Goal: Transaction & Acquisition: Purchase product/service

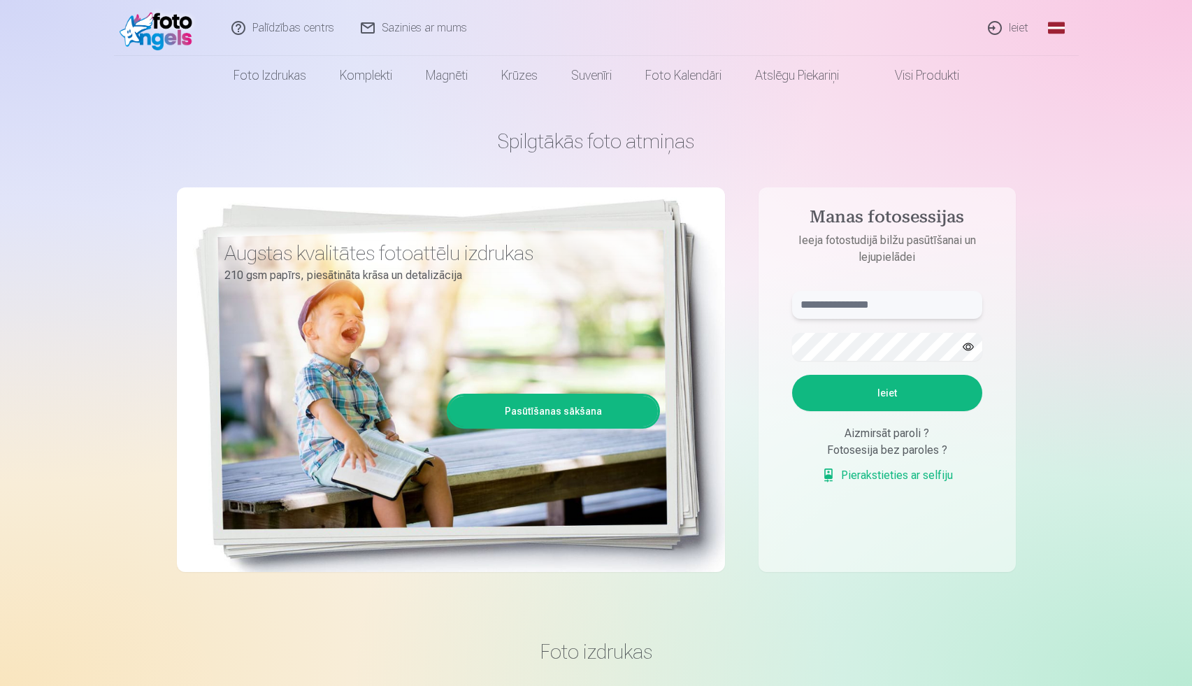
click at [878, 296] on input "text" at bounding box center [887, 305] width 190 height 28
type input "**********"
click at [792, 375] on button "Ieiet" at bounding box center [887, 393] width 190 height 36
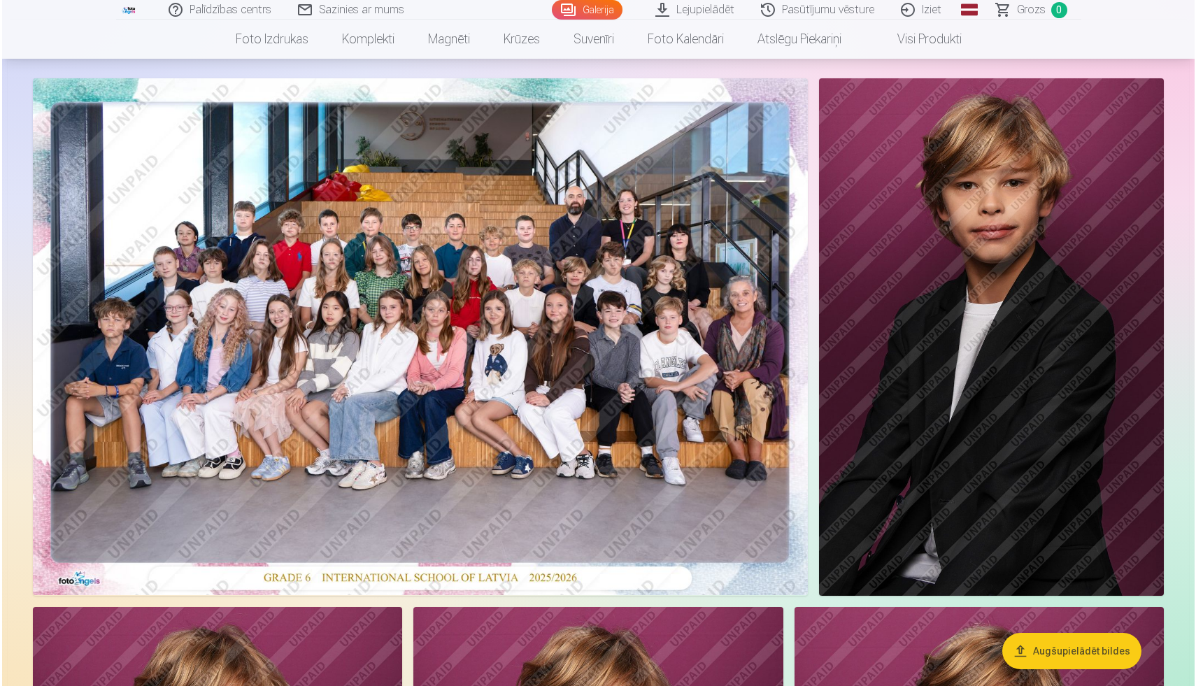
scroll to position [72, 0]
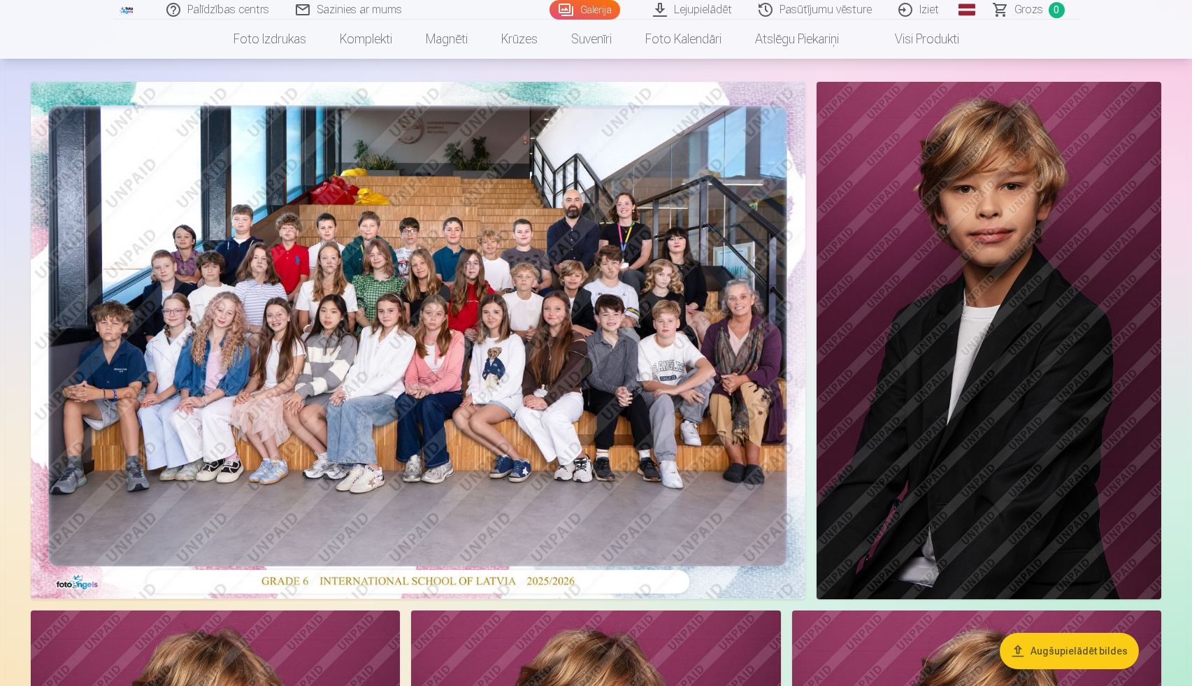
click at [851, 378] on img at bounding box center [989, 340] width 345 height 517
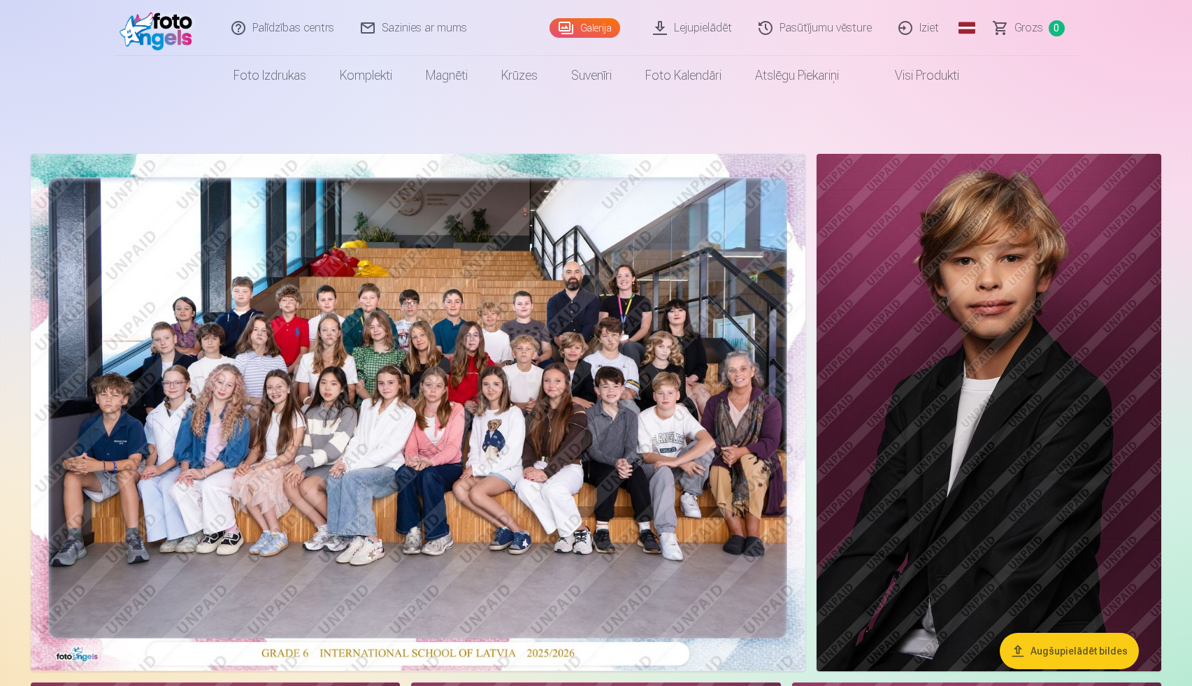
click at [931, 299] on img at bounding box center [989, 412] width 345 height 517
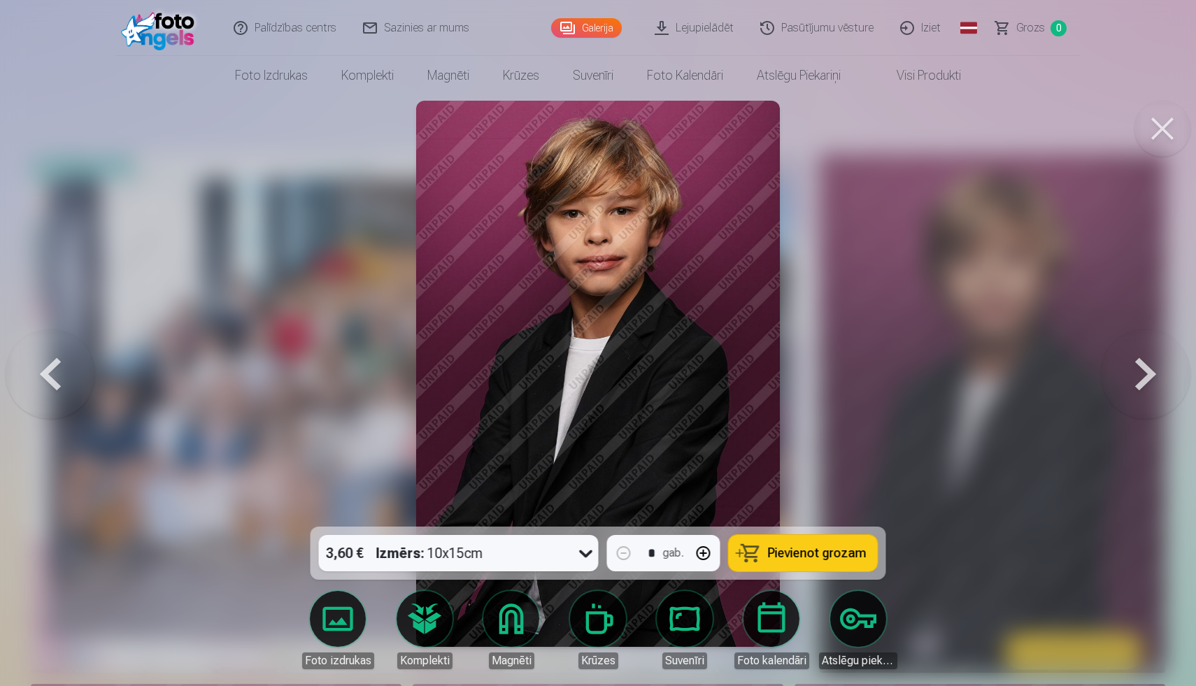
click at [1143, 376] on button at bounding box center [1146, 374] width 90 height 278
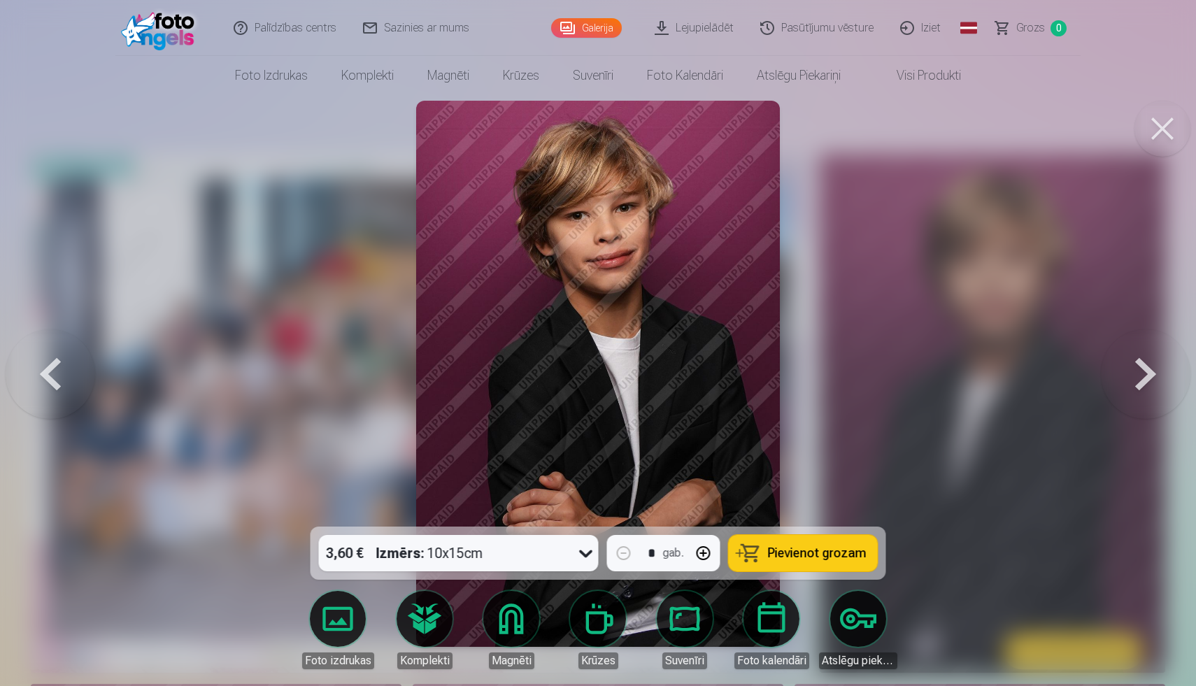
click at [1136, 394] on button at bounding box center [1146, 374] width 90 height 278
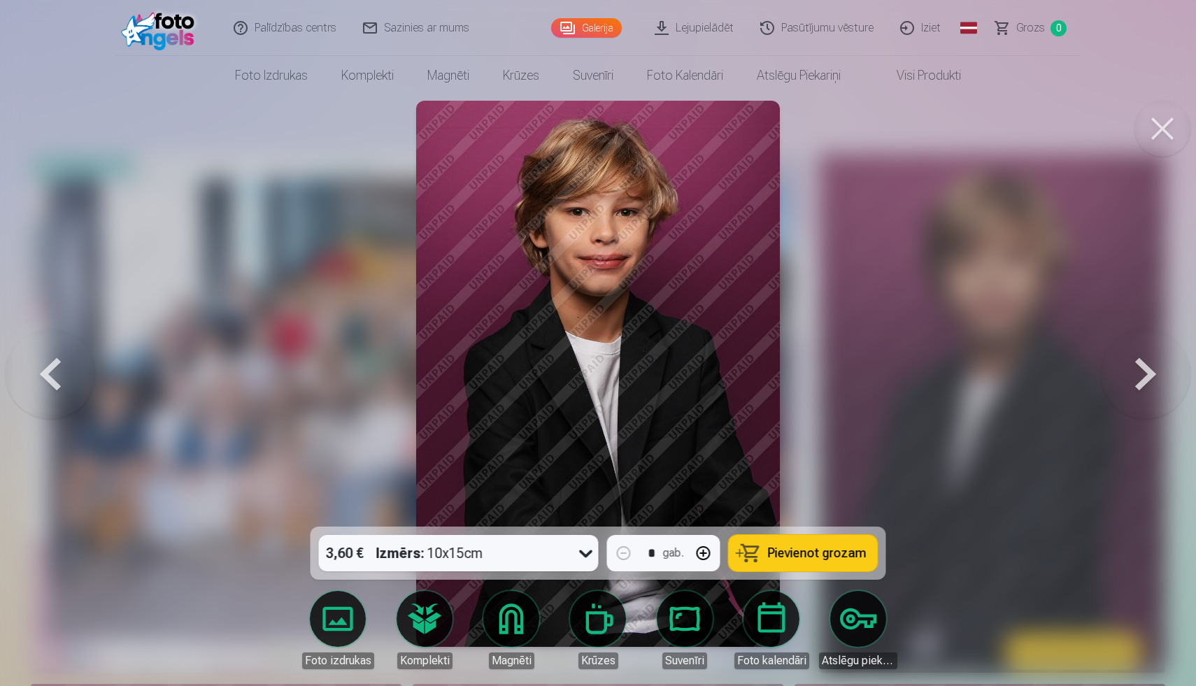
click at [1136, 394] on button at bounding box center [1146, 374] width 90 height 278
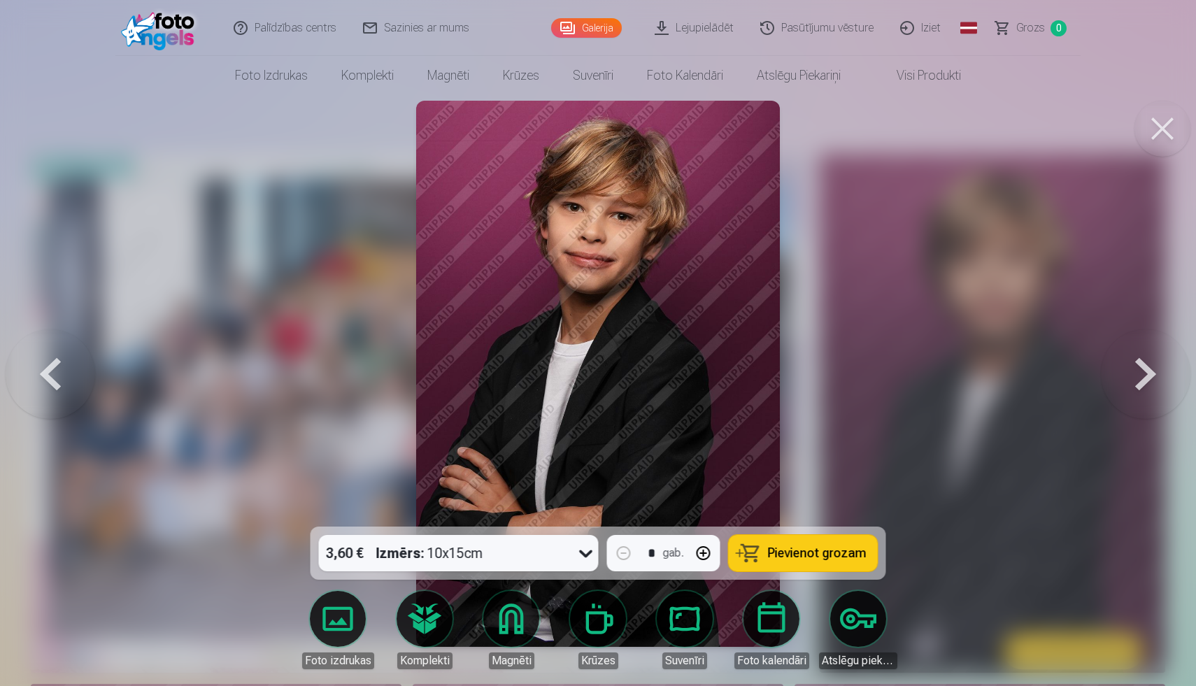
click at [66, 370] on button at bounding box center [51, 374] width 90 height 278
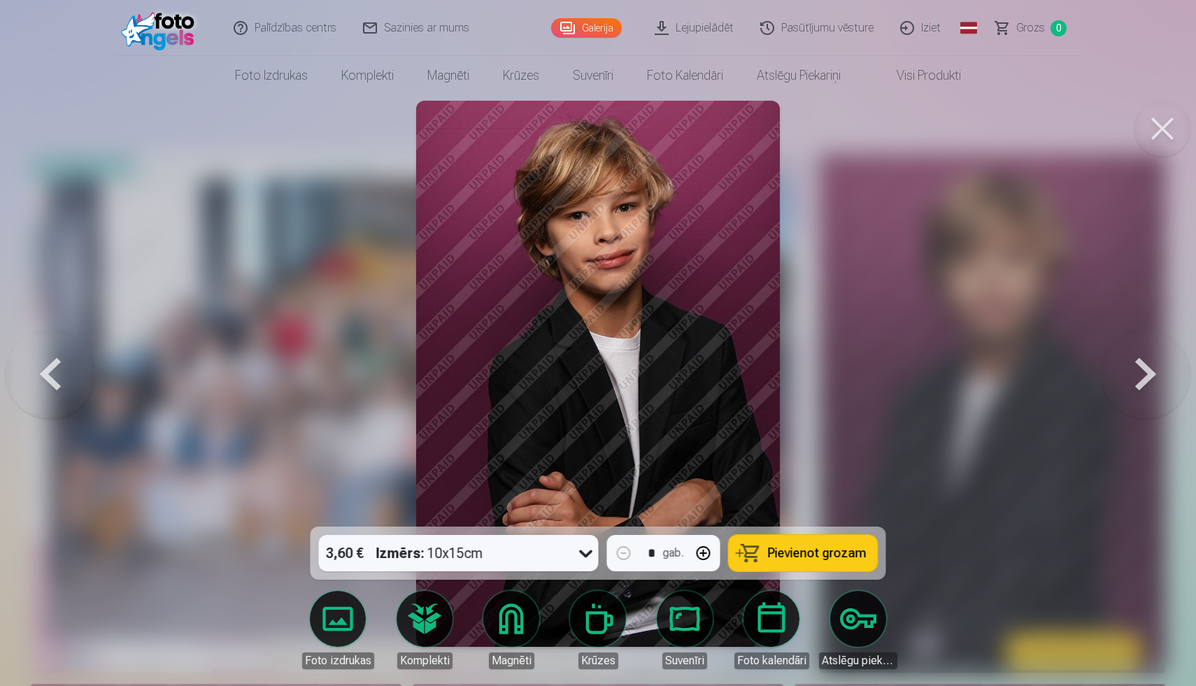
click at [1157, 134] on button at bounding box center [1162, 129] width 56 height 56
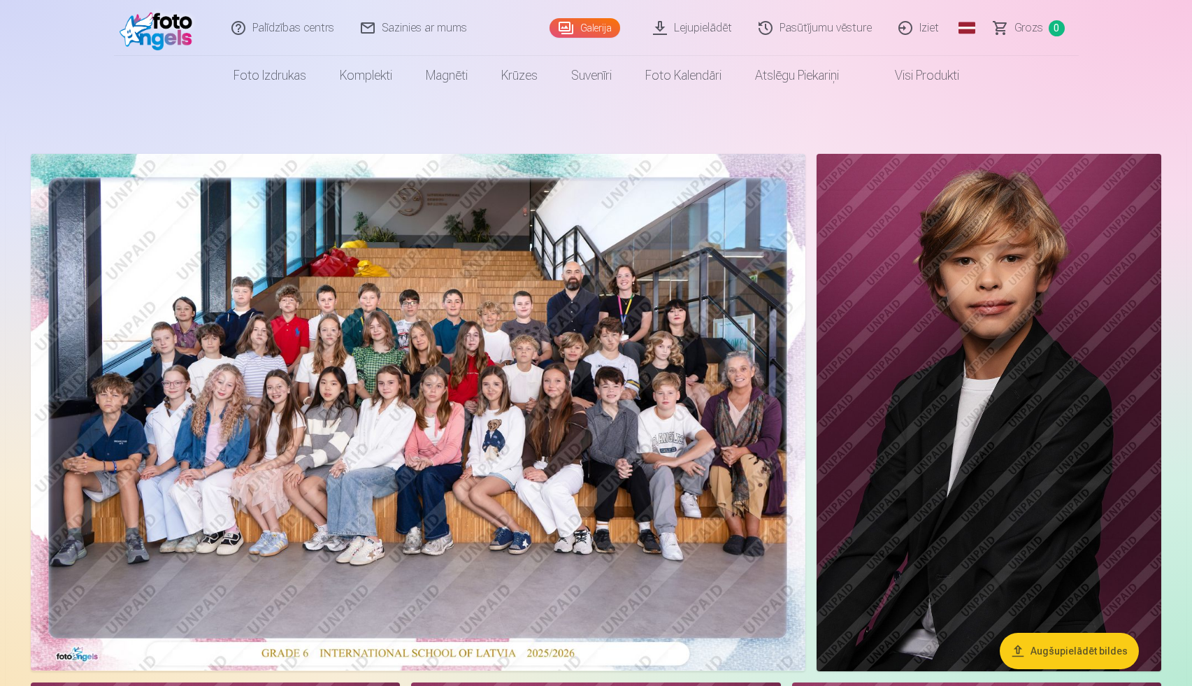
click at [896, 225] on img at bounding box center [989, 412] width 345 height 517
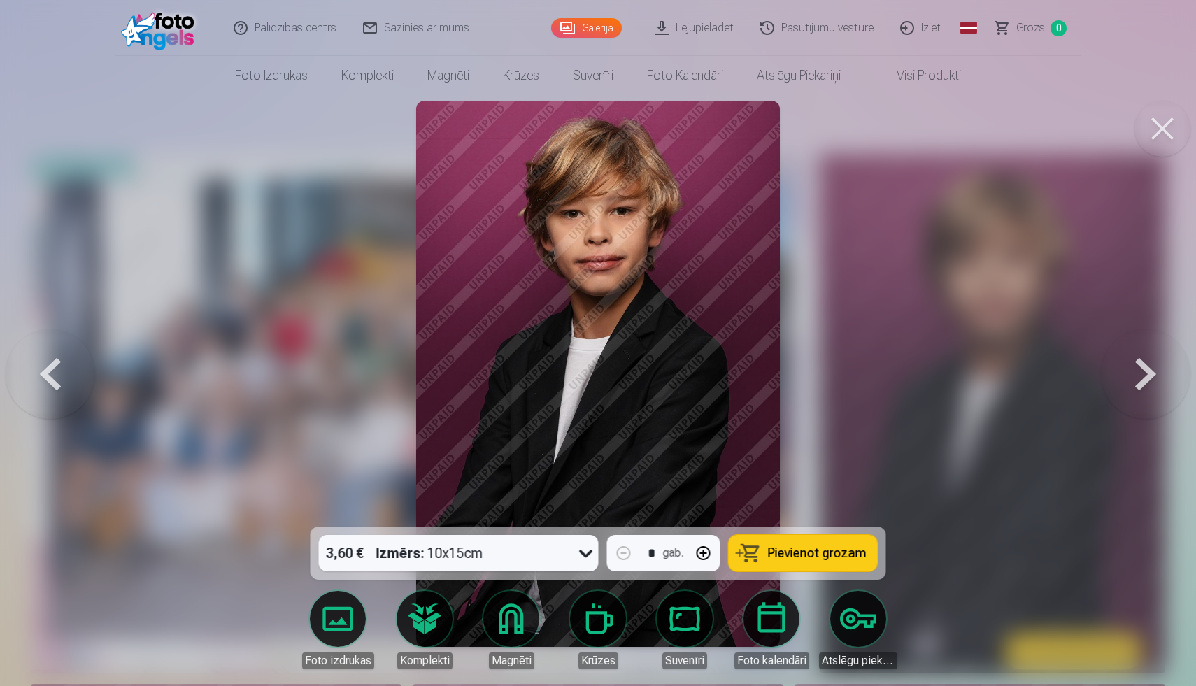
click at [1148, 143] on button at bounding box center [1162, 129] width 56 height 56
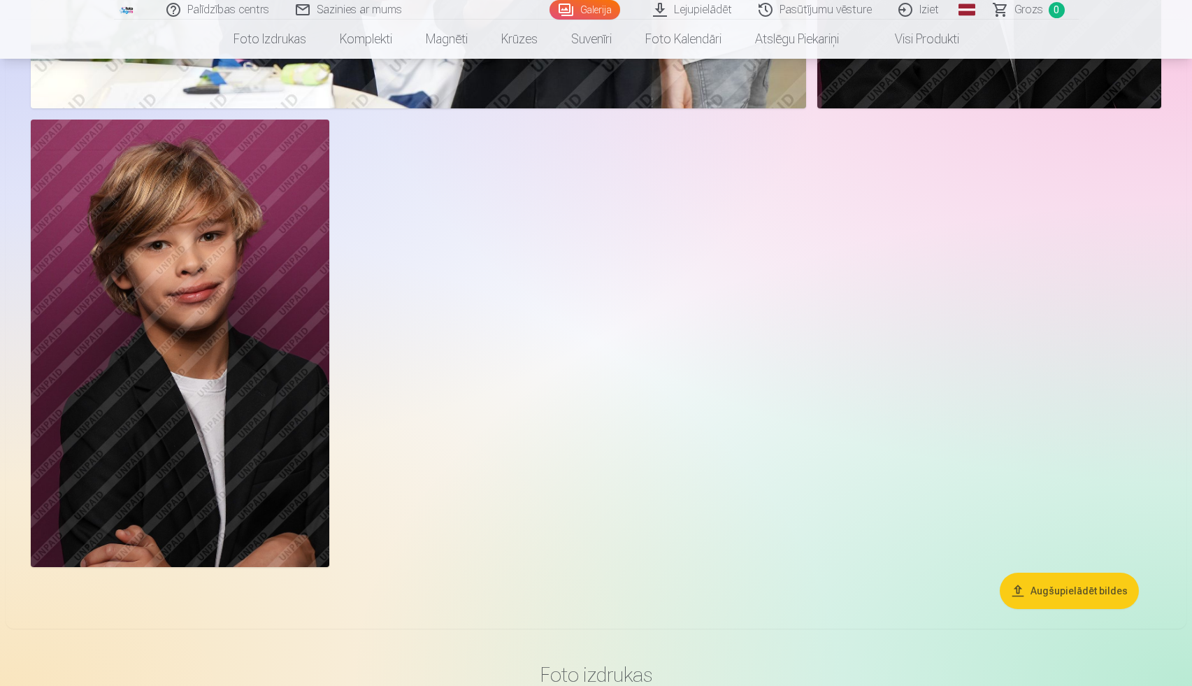
scroll to position [2493, 0]
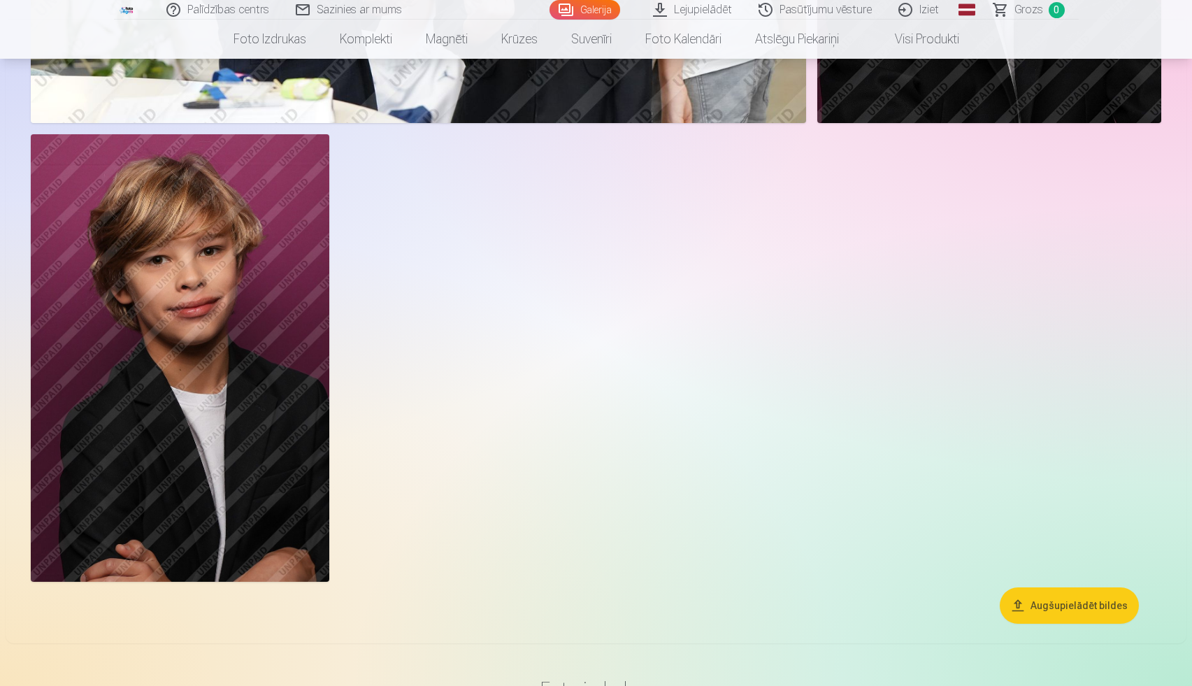
click at [247, 301] on img at bounding box center [180, 358] width 299 height 448
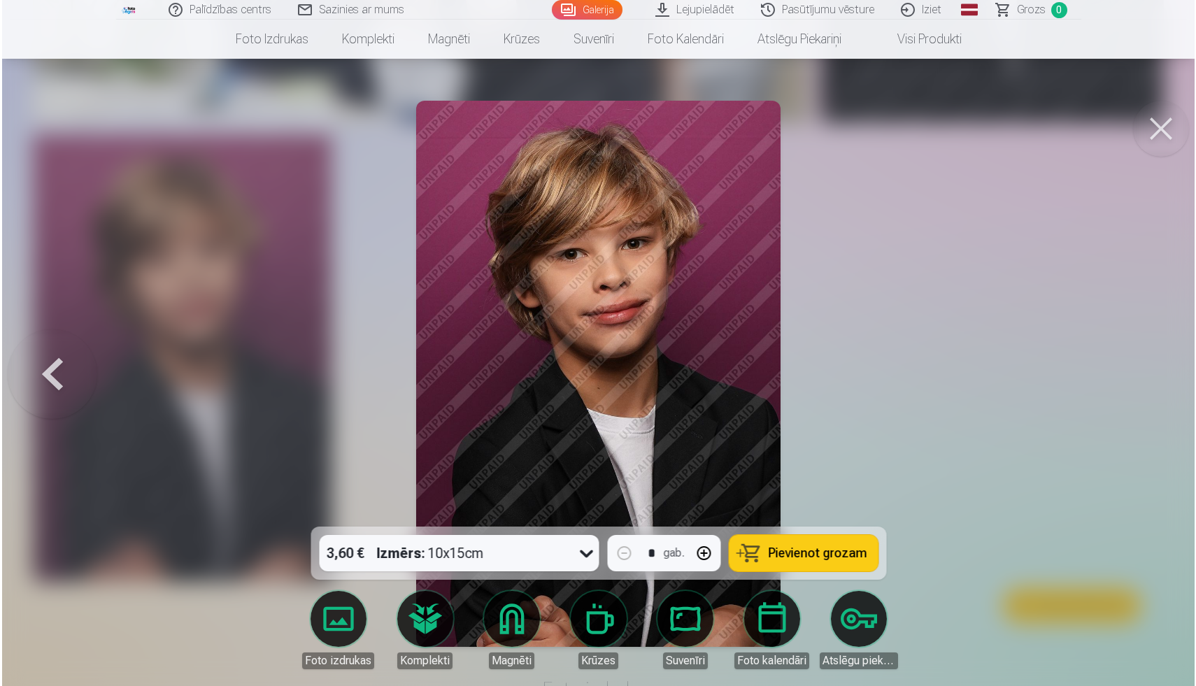
scroll to position [2499, 0]
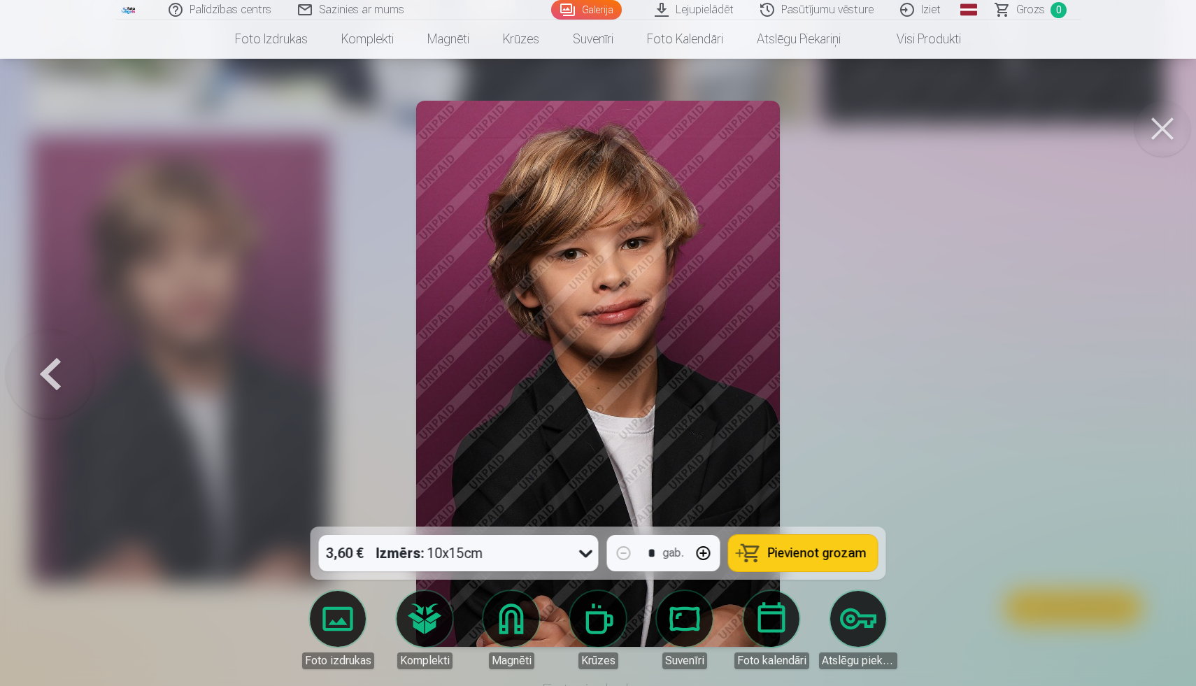
click at [252, 321] on div at bounding box center [598, 343] width 1196 height 686
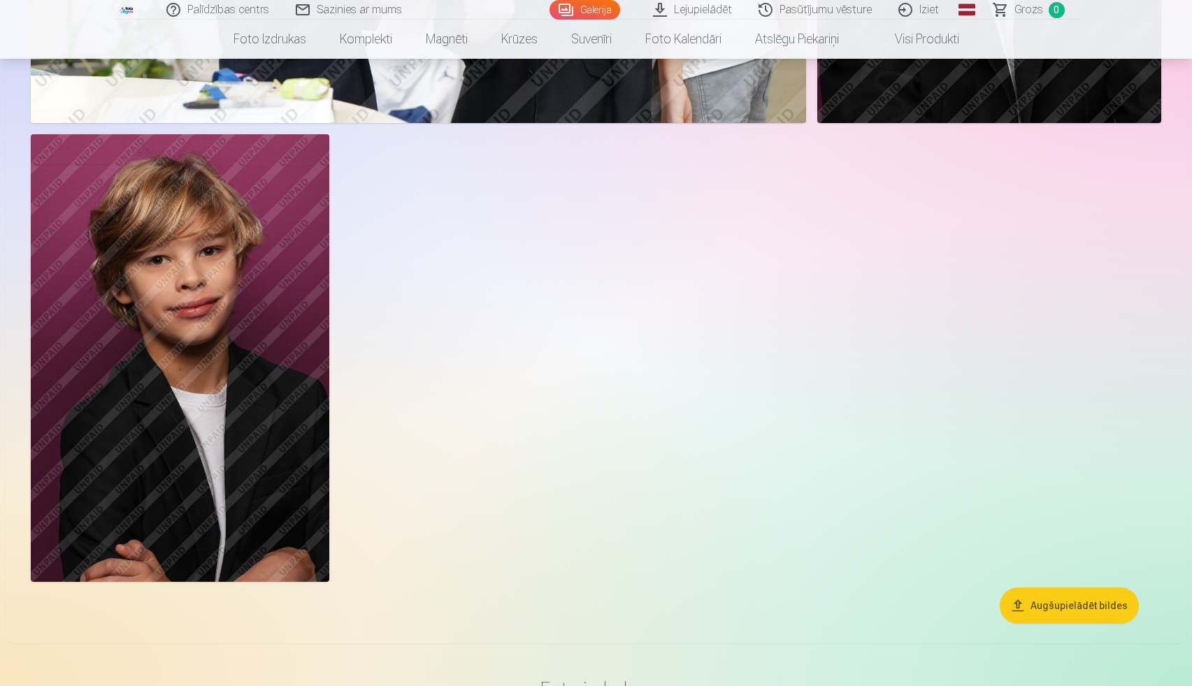
click at [252, 321] on img at bounding box center [180, 358] width 299 height 448
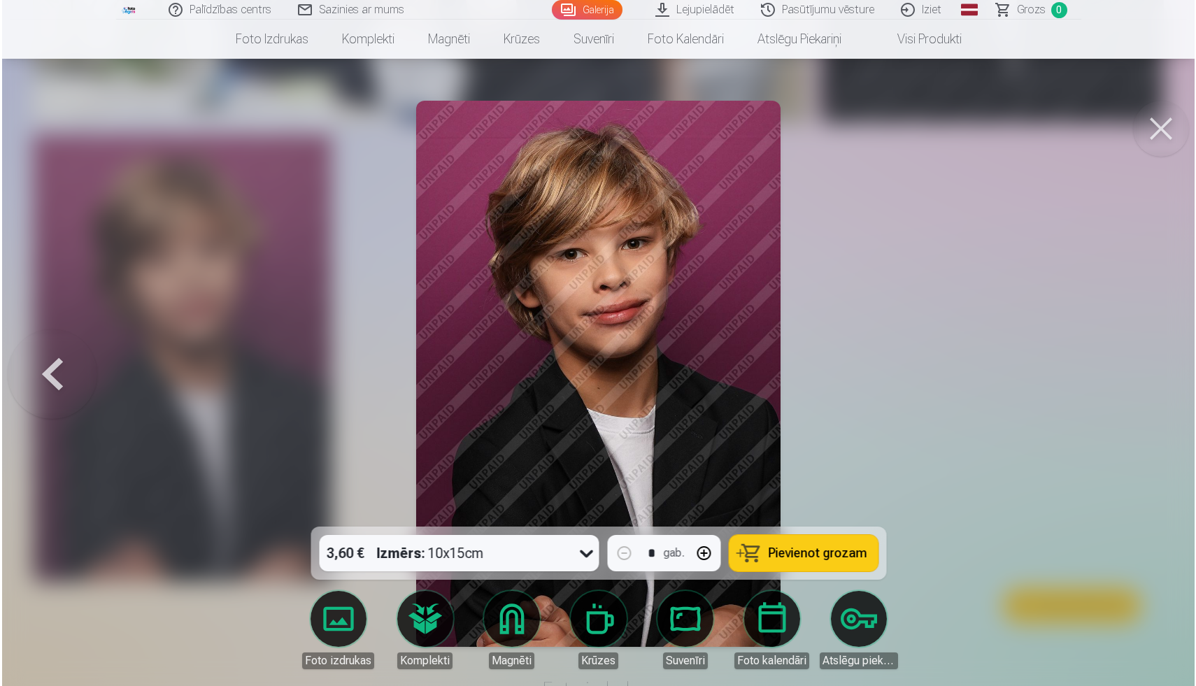
scroll to position [2499, 0]
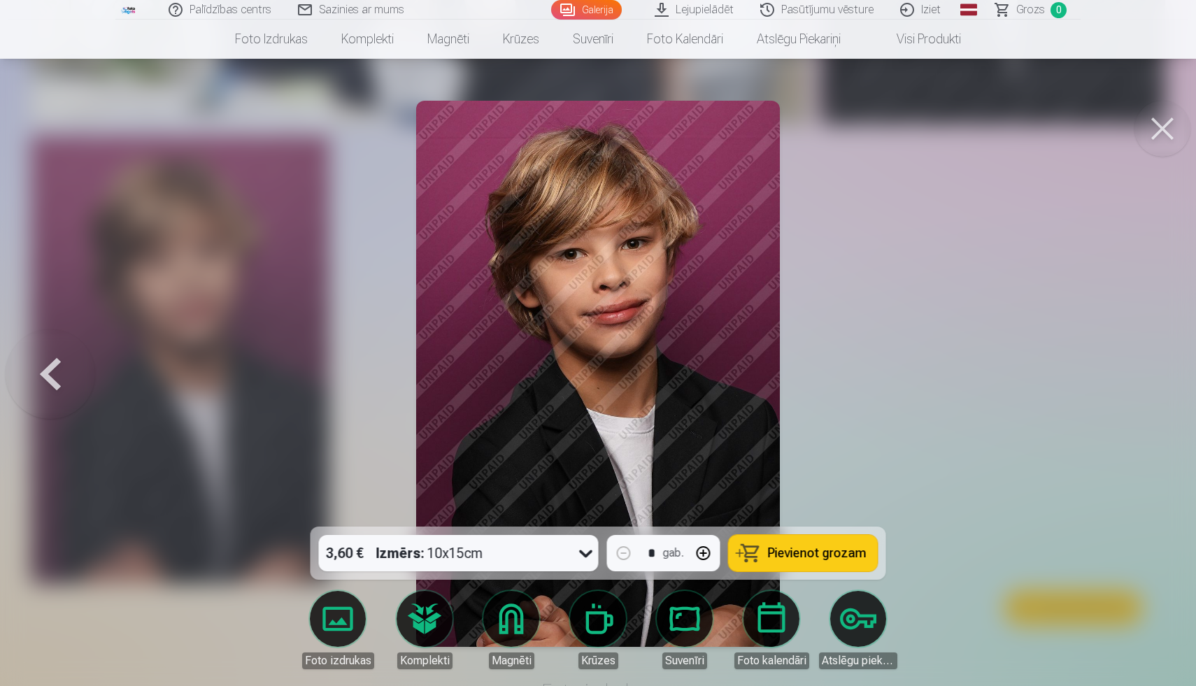
click at [1163, 130] on button at bounding box center [1162, 129] width 56 height 56
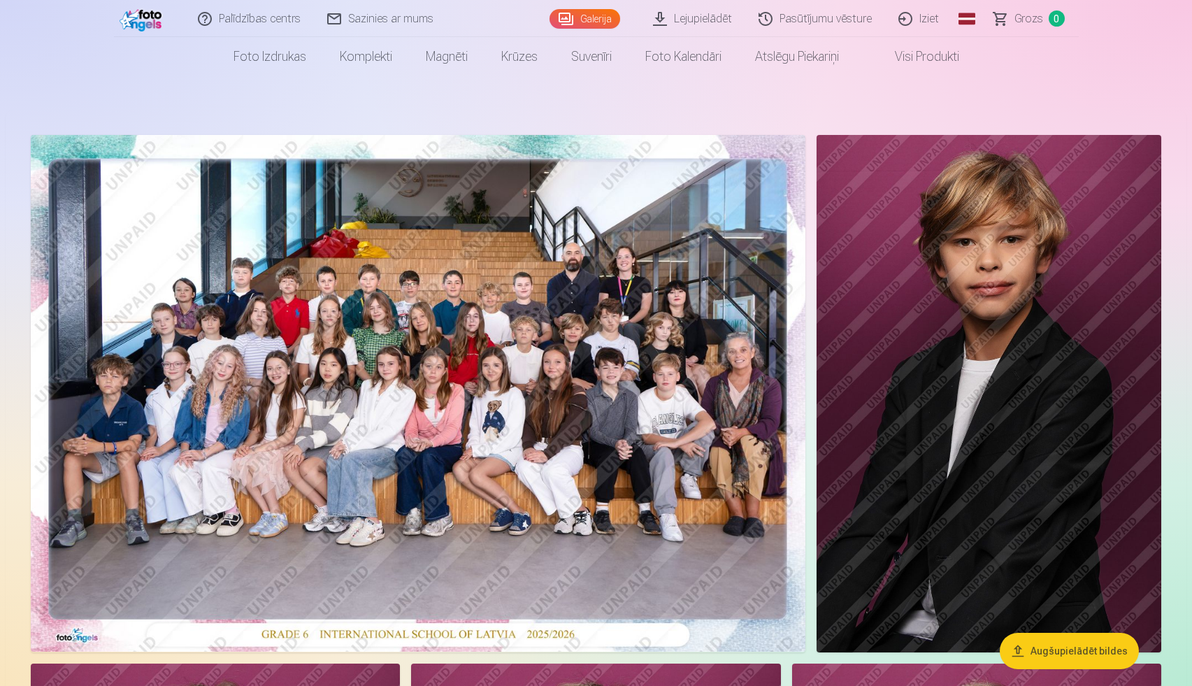
scroll to position [15, 0]
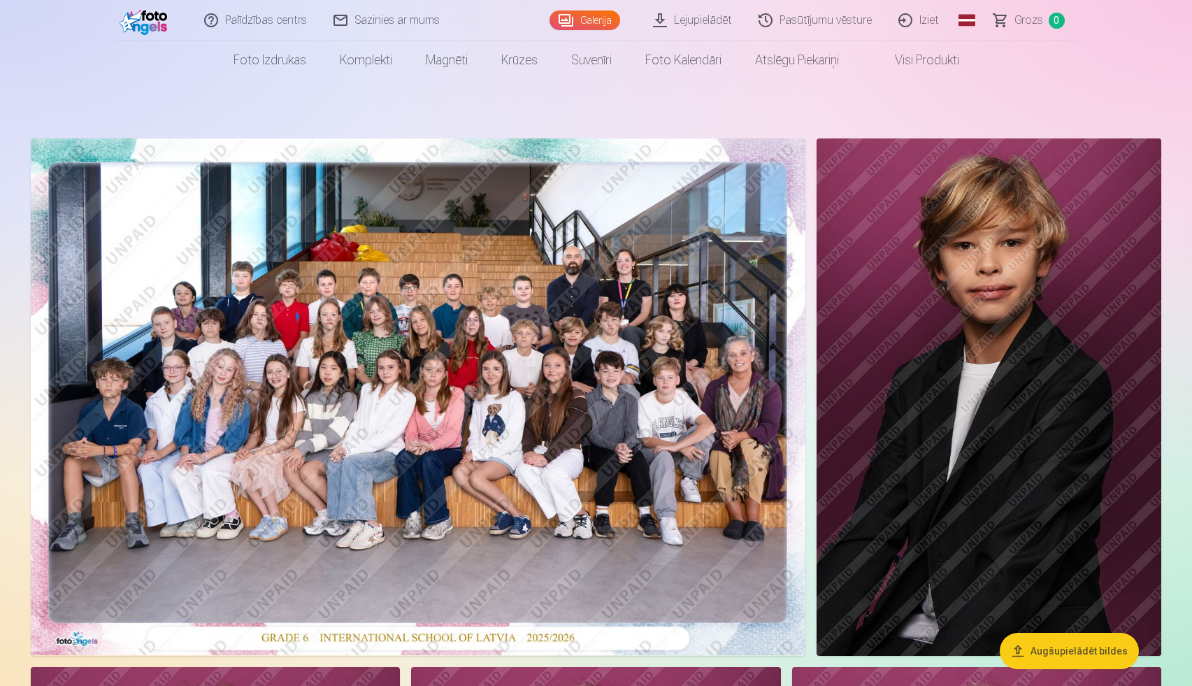
click at [553, 344] on img at bounding box center [418, 396] width 775 height 517
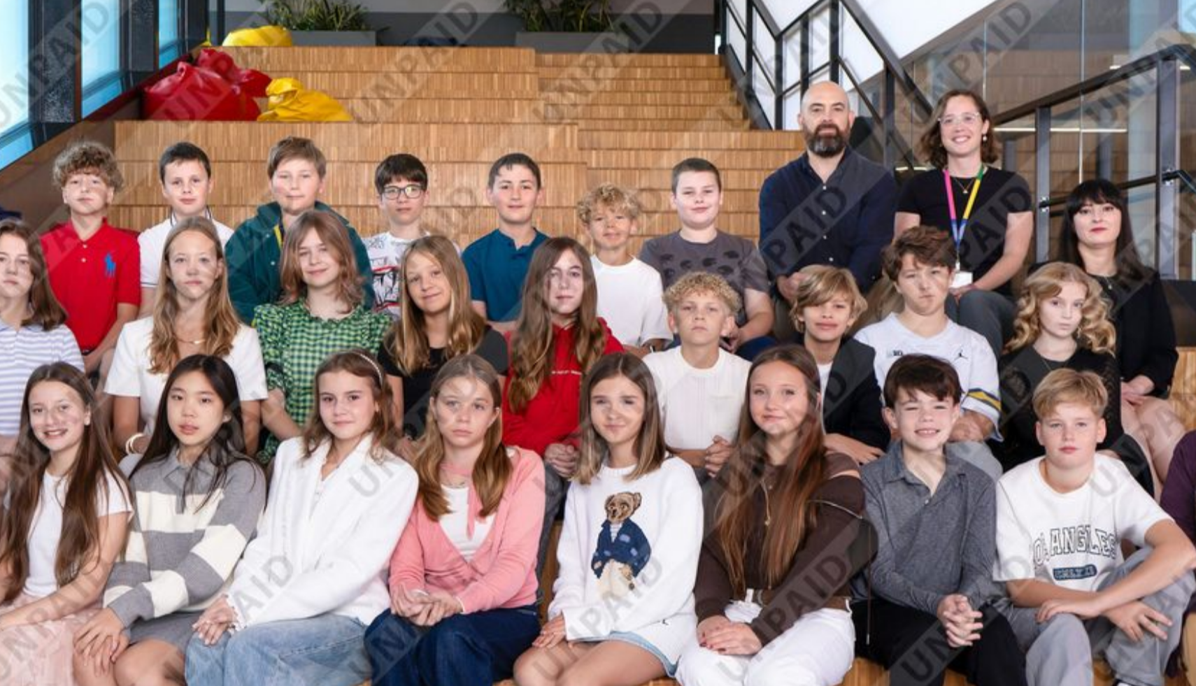
click at [463, 212] on img at bounding box center [598, 374] width 819 height 546
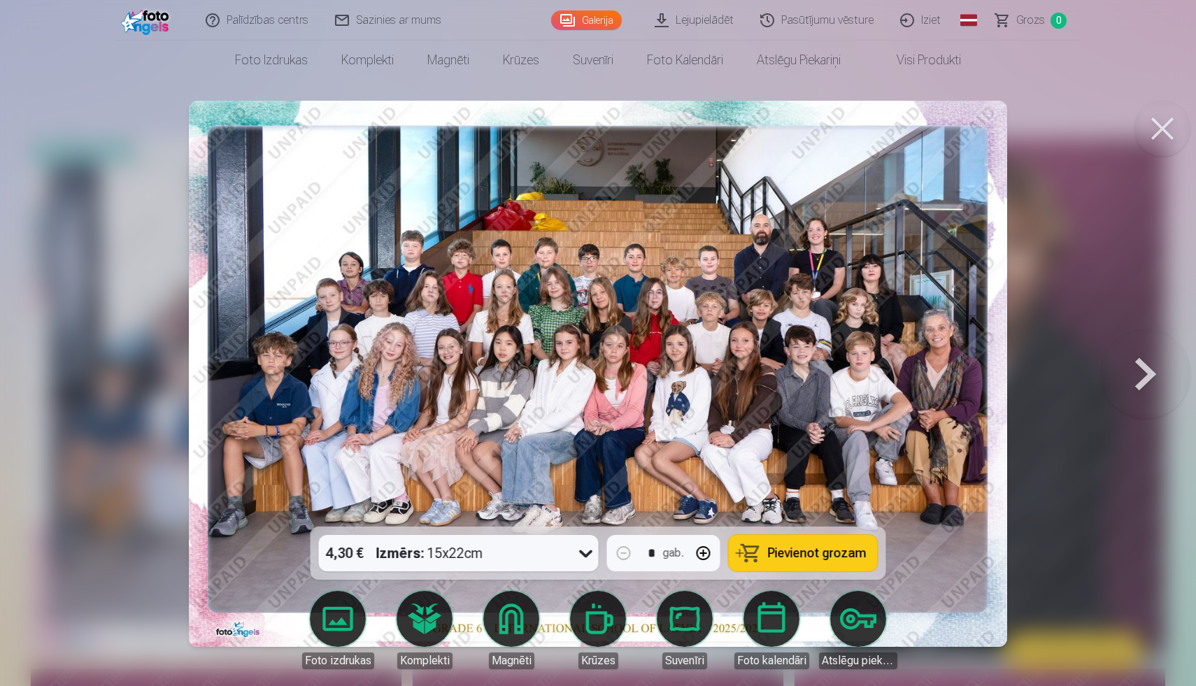
click at [1159, 138] on button at bounding box center [1162, 129] width 56 height 56
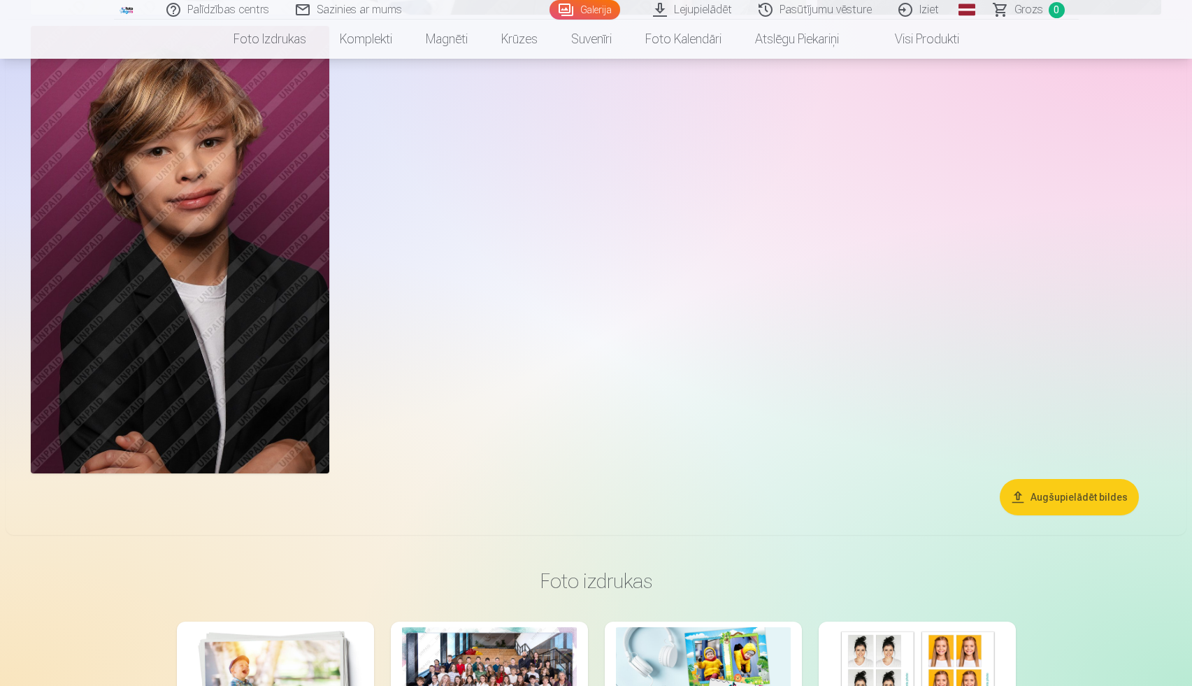
click at [148, 243] on img at bounding box center [180, 250] width 299 height 448
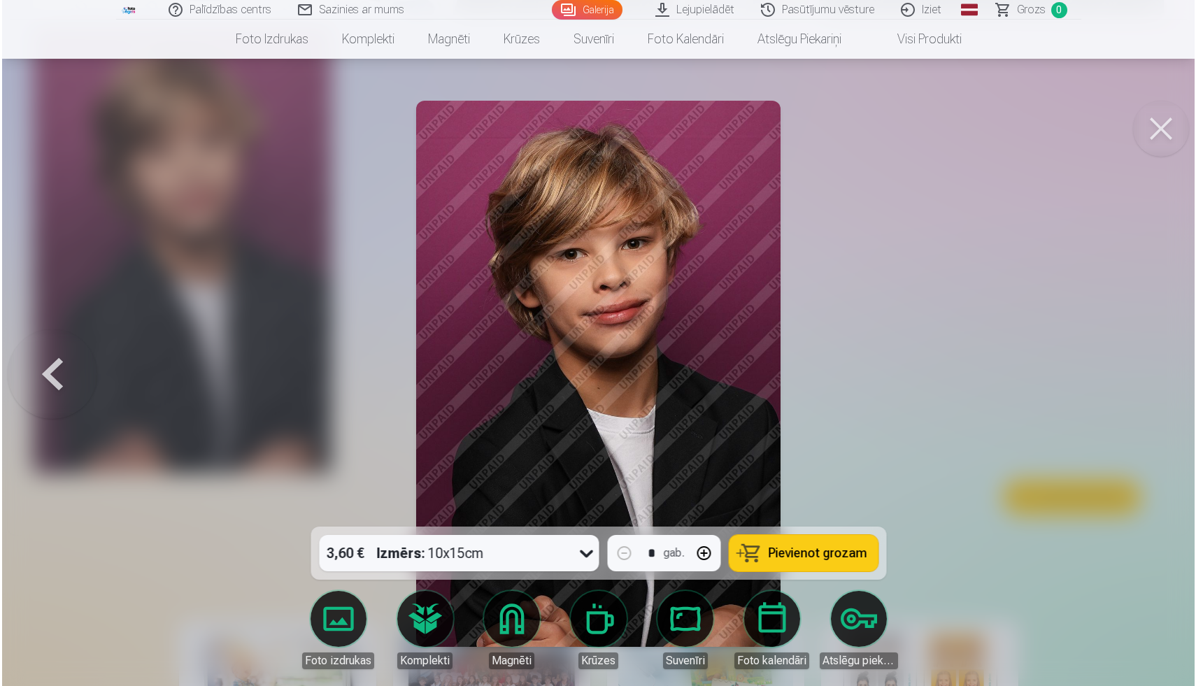
scroll to position [2607, 0]
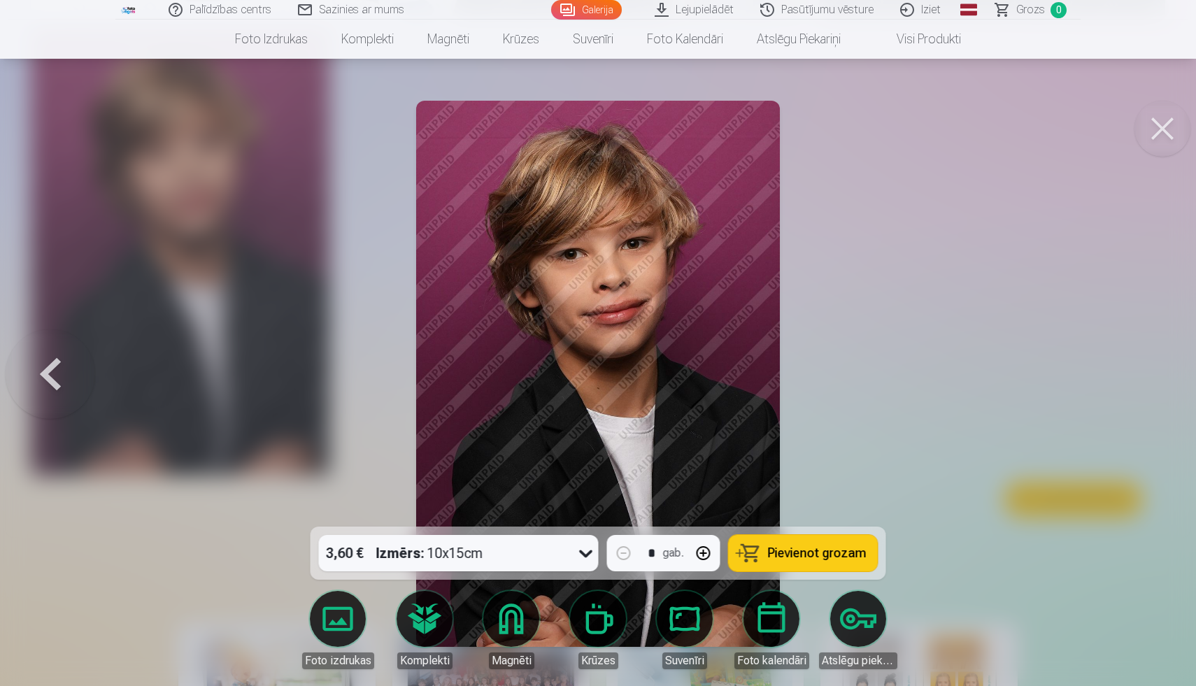
click at [1164, 146] on button at bounding box center [1162, 129] width 56 height 56
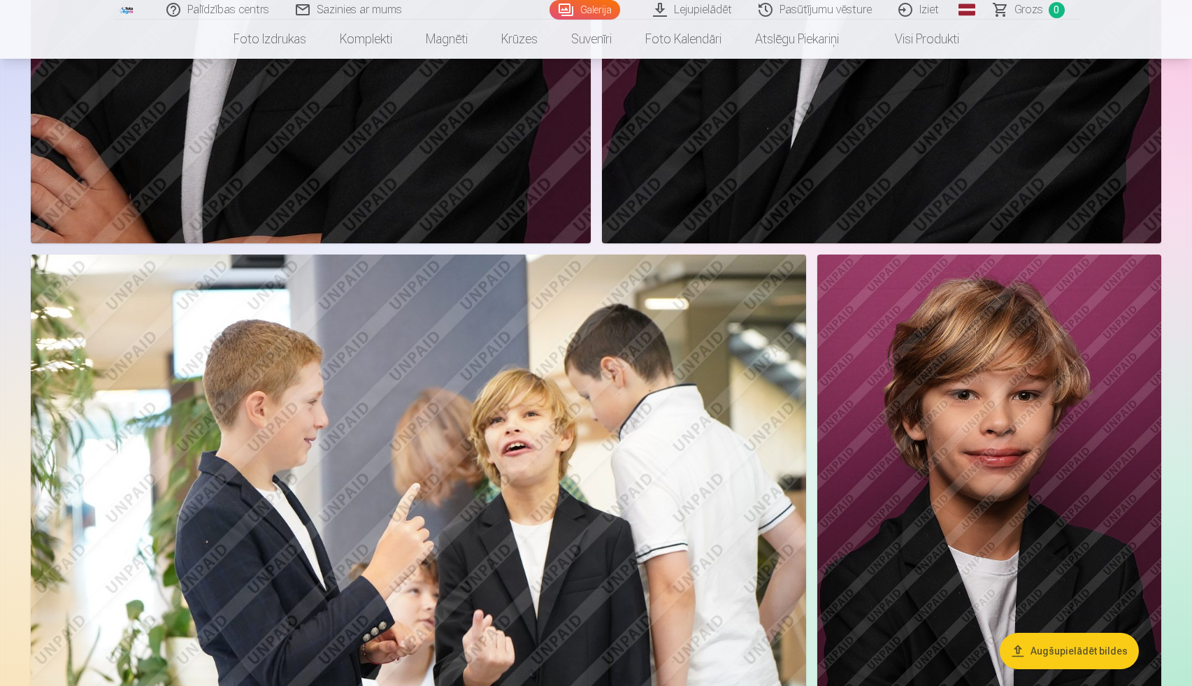
click at [536, 516] on img at bounding box center [419, 513] width 776 height 517
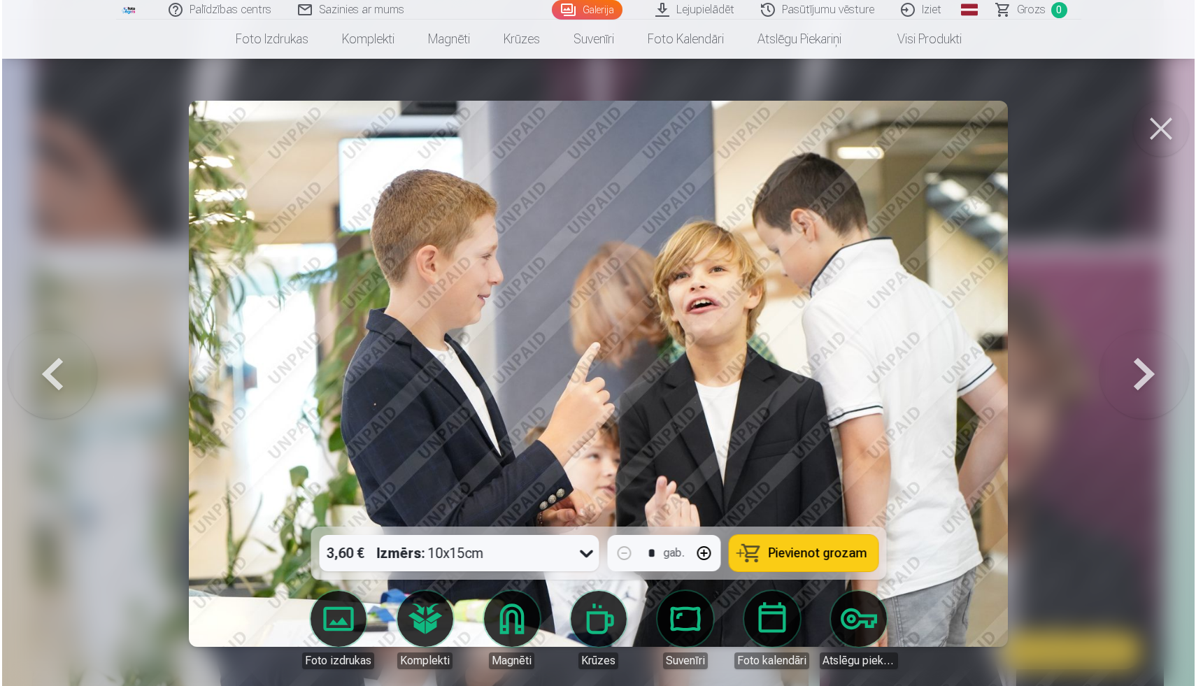
scroll to position [1848, 0]
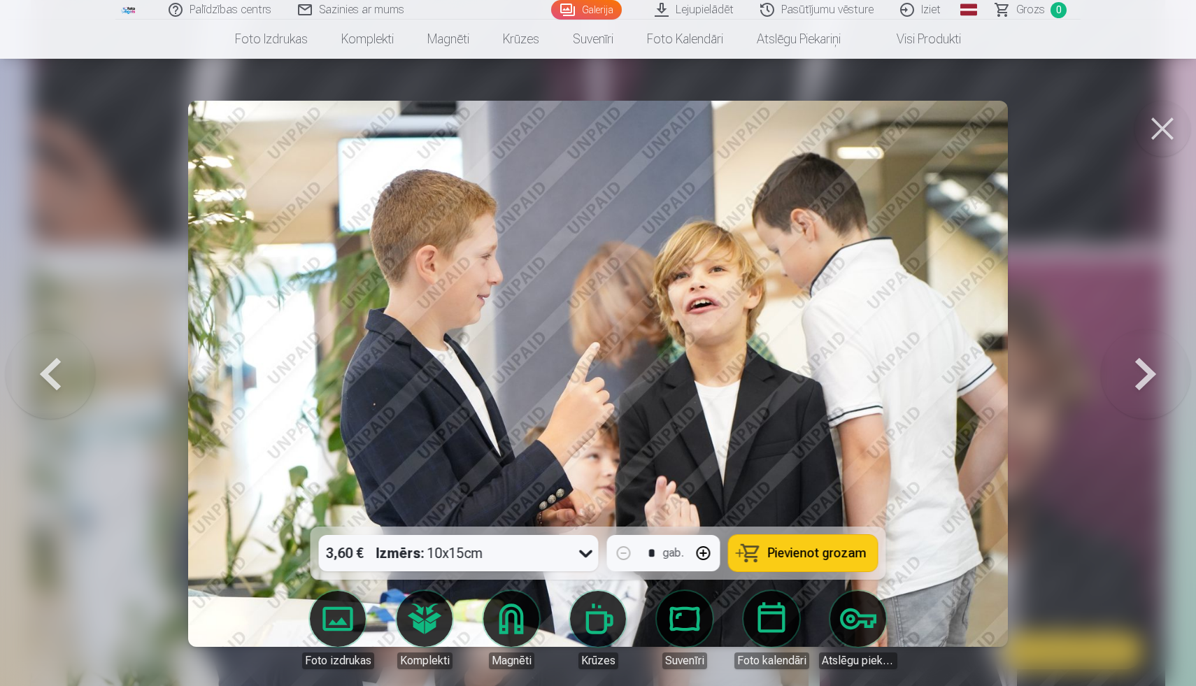
click at [1177, 123] on button at bounding box center [1162, 129] width 56 height 56
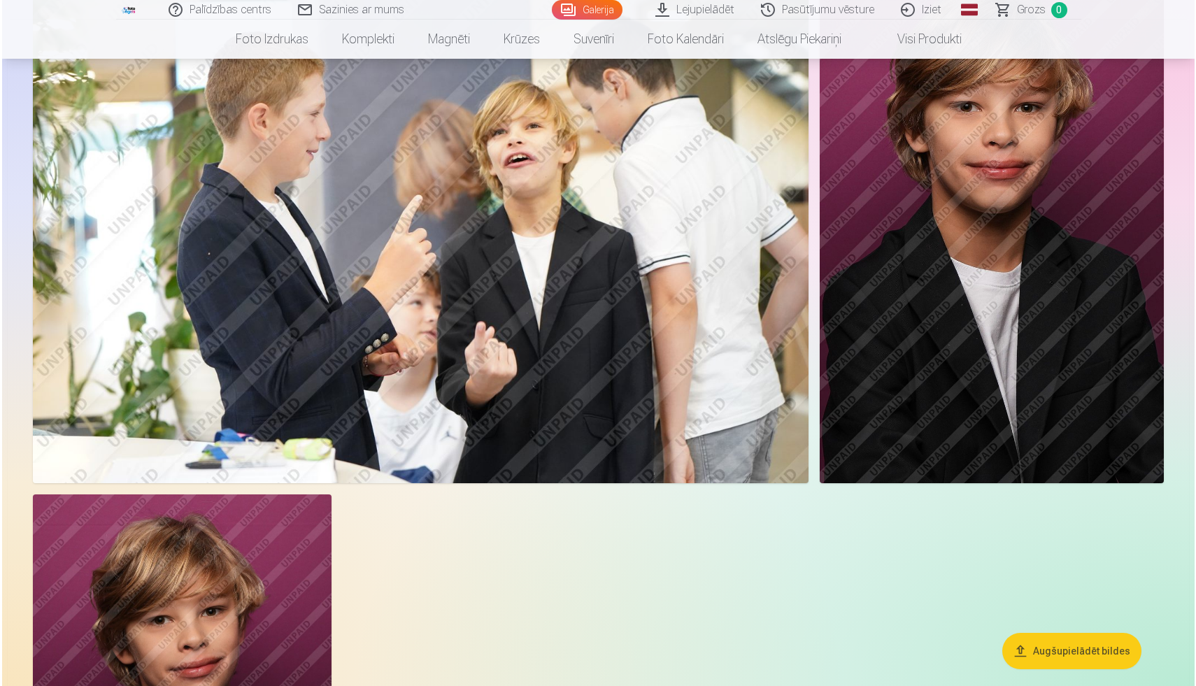
scroll to position [2140, 0]
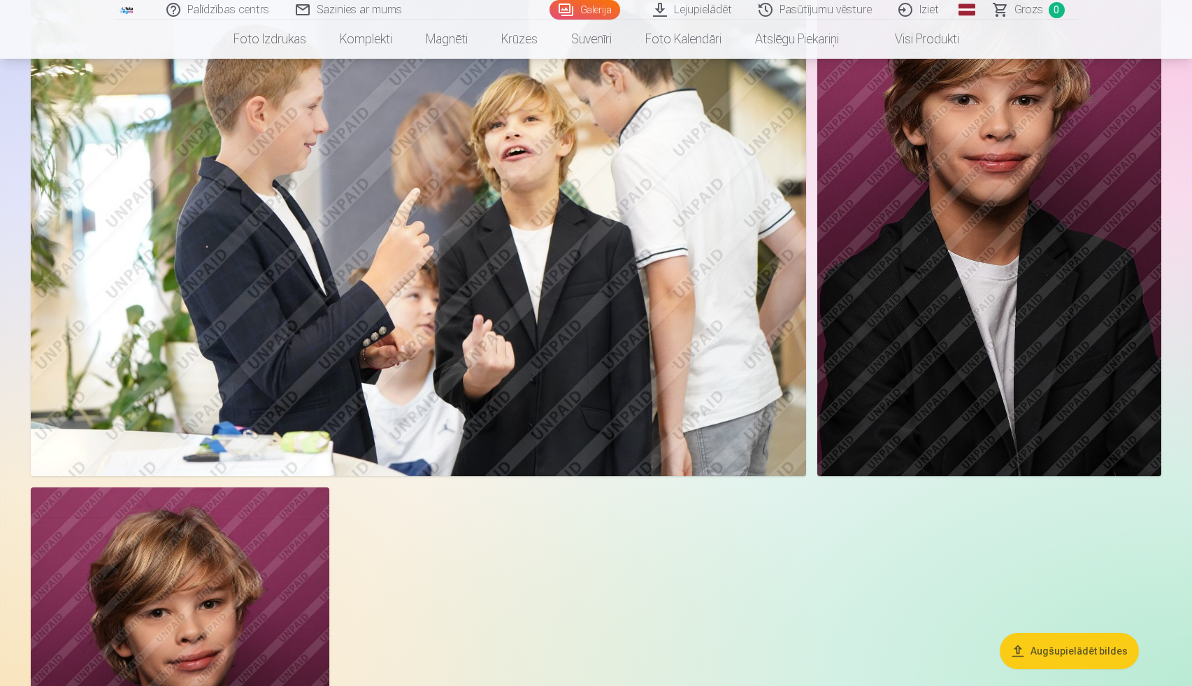
click at [538, 308] on img at bounding box center [419, 217] width 776 height 517
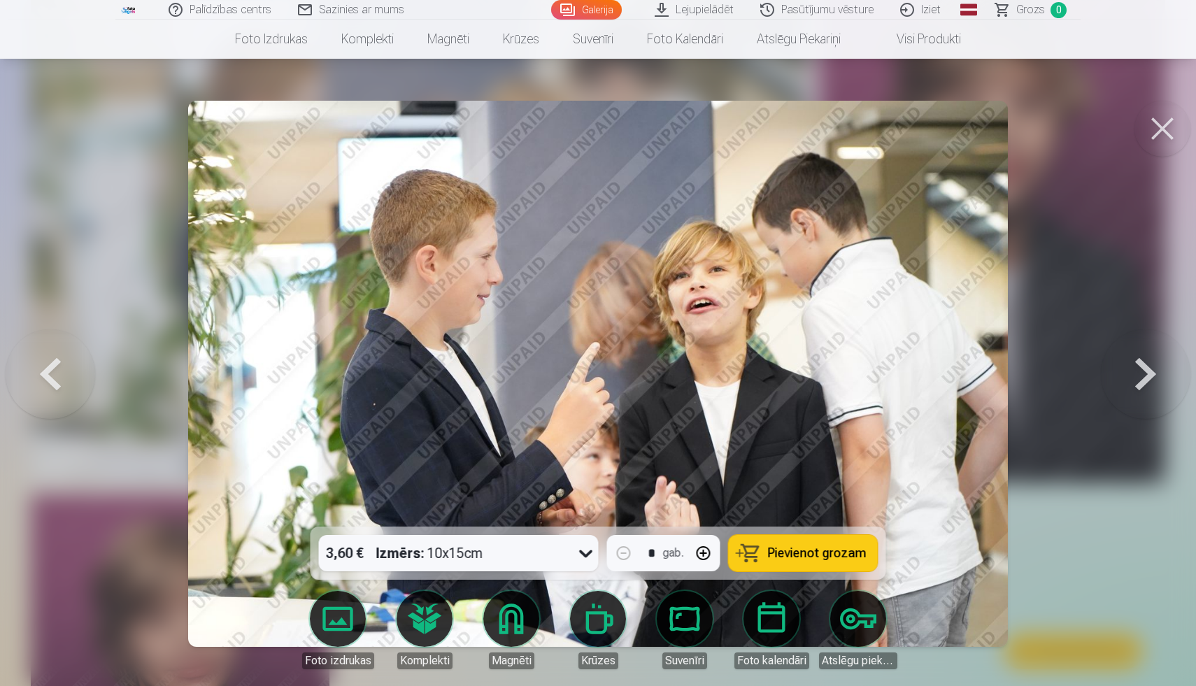
click at [1163, 134] on button at bounding box center [1162, 129] width 56 height 56
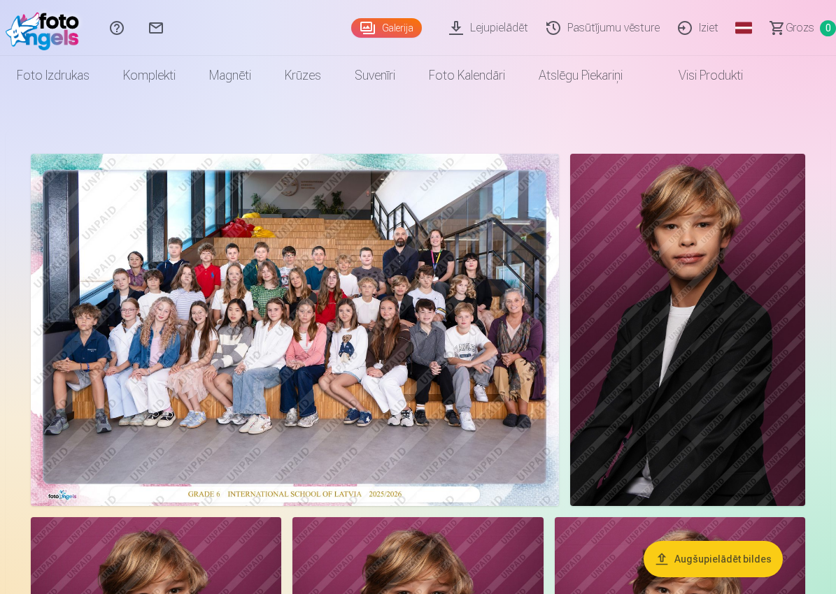
click at [431, 310] on img at bounding box center [295, 330] width 528 height 352
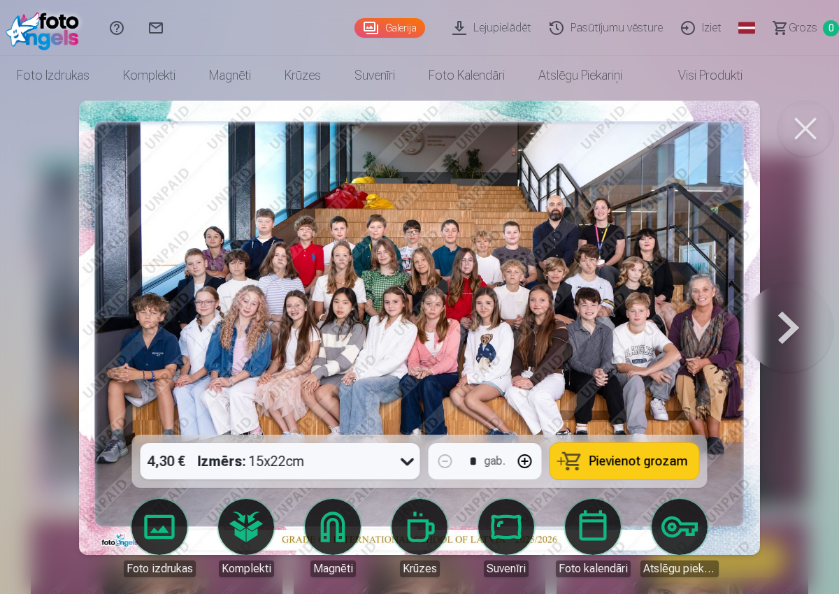
click at [803, 136] on button at bounding box center [806, 129] width 56 height 56
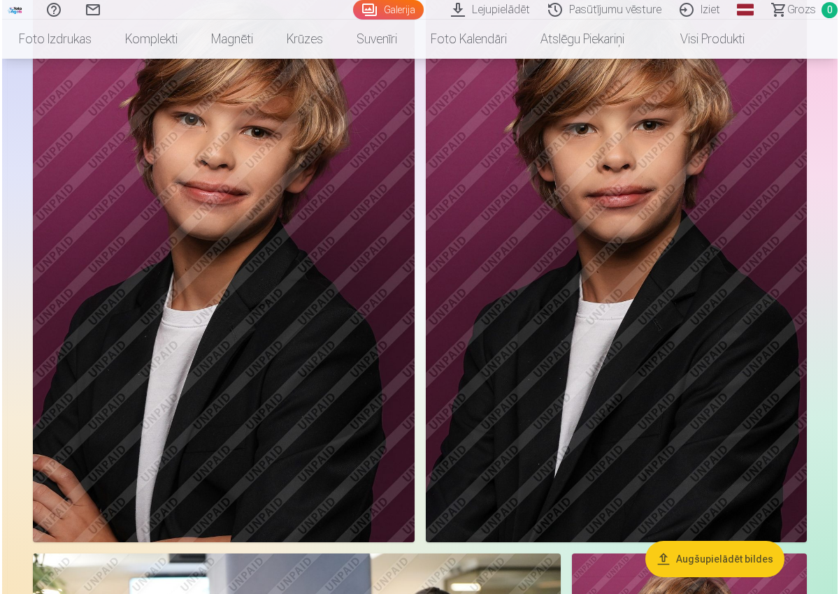
scroll to position [957, 0]
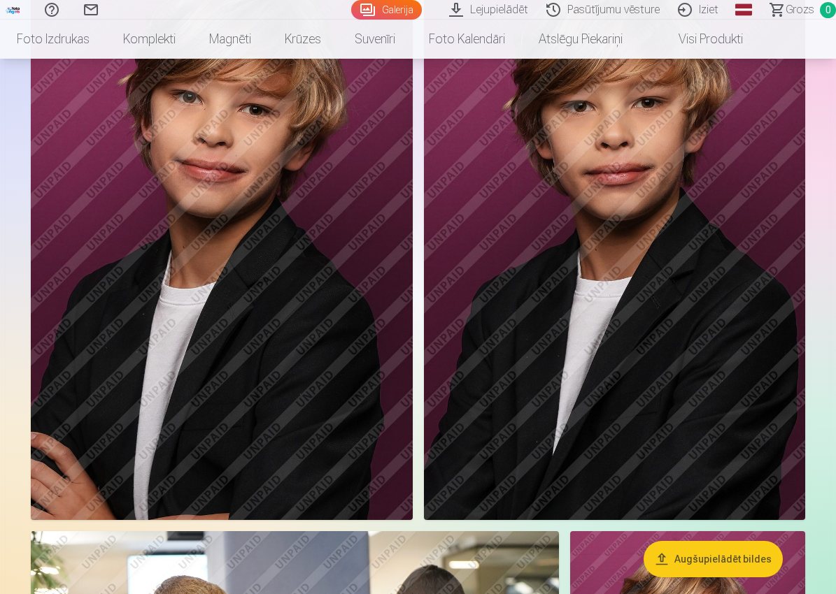
click at [263, 269] on img at bounding box center [222, 234] width 382 height 573
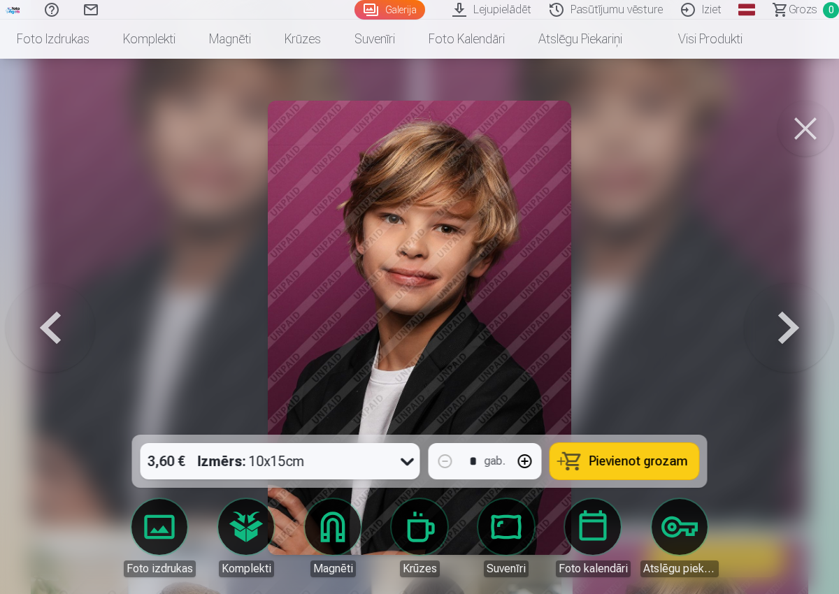
click at [438, 305] on img at bounding box center [419, 328] width 303 height 455
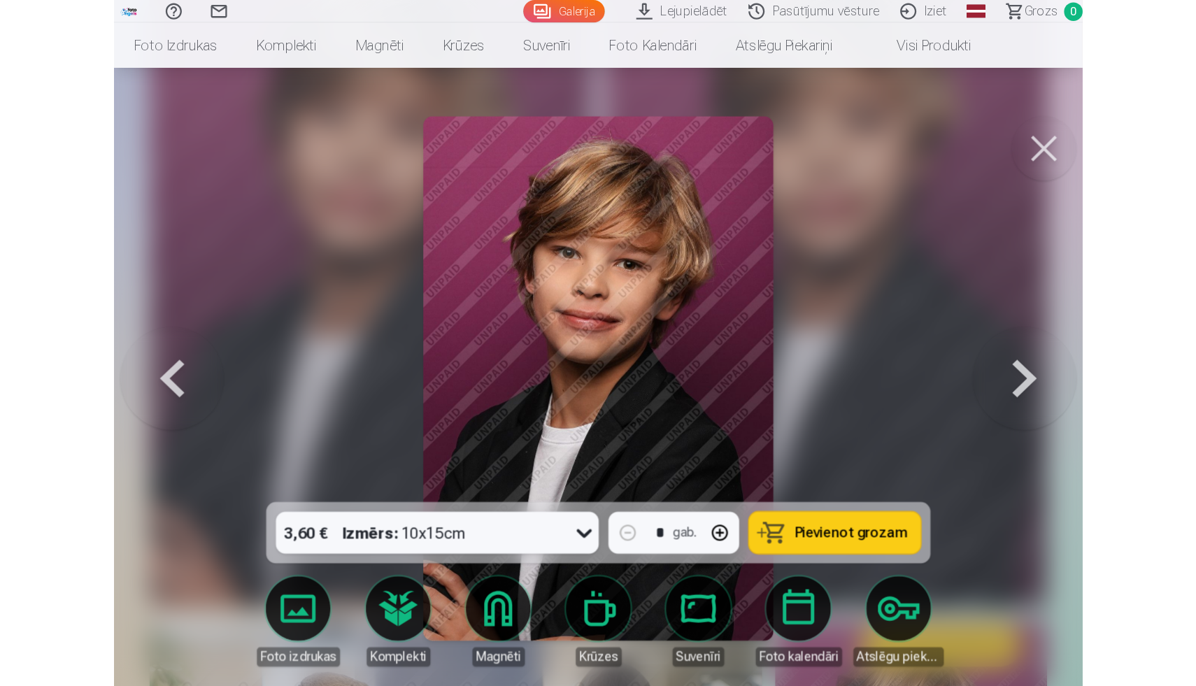
scroll to position [1300, 0]
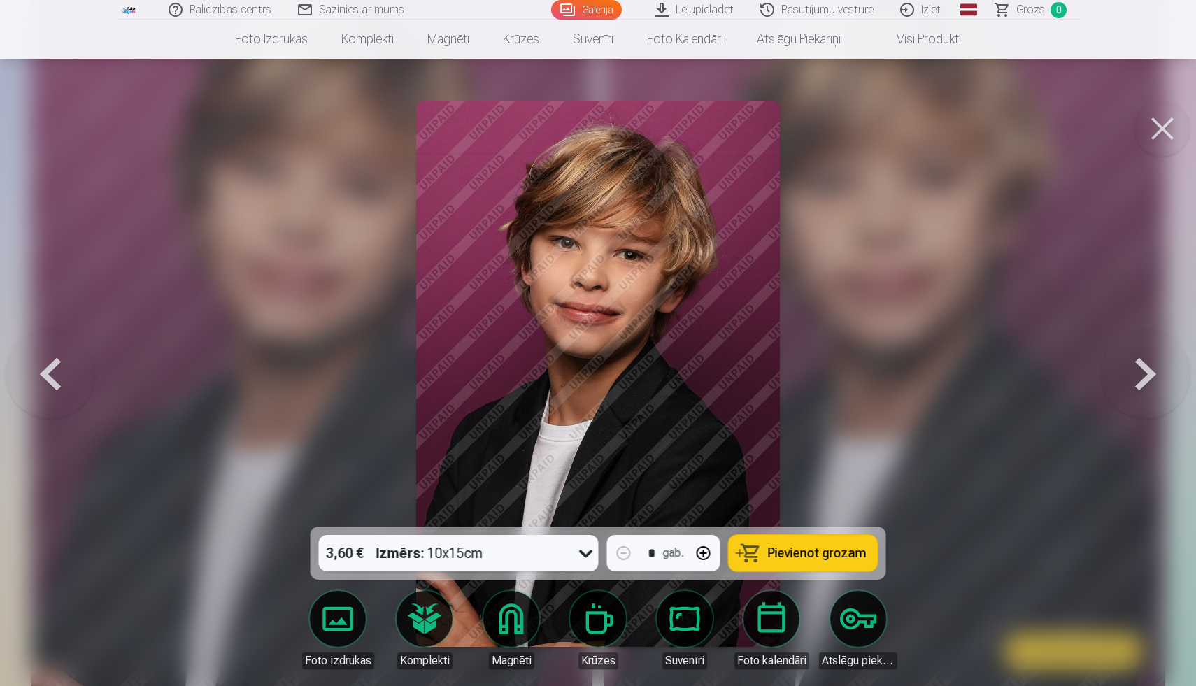
click at [1155, 131] on button at bounding box center [1162, 129] width 56 height 56
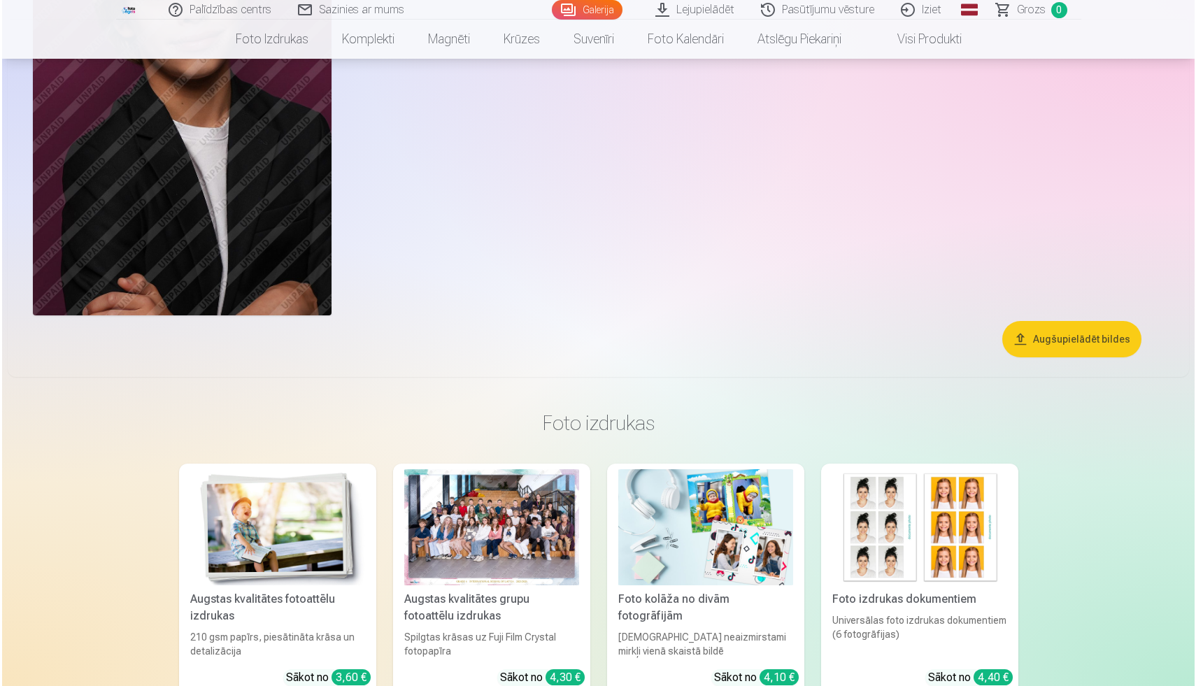
scroll to position [2753, 0]
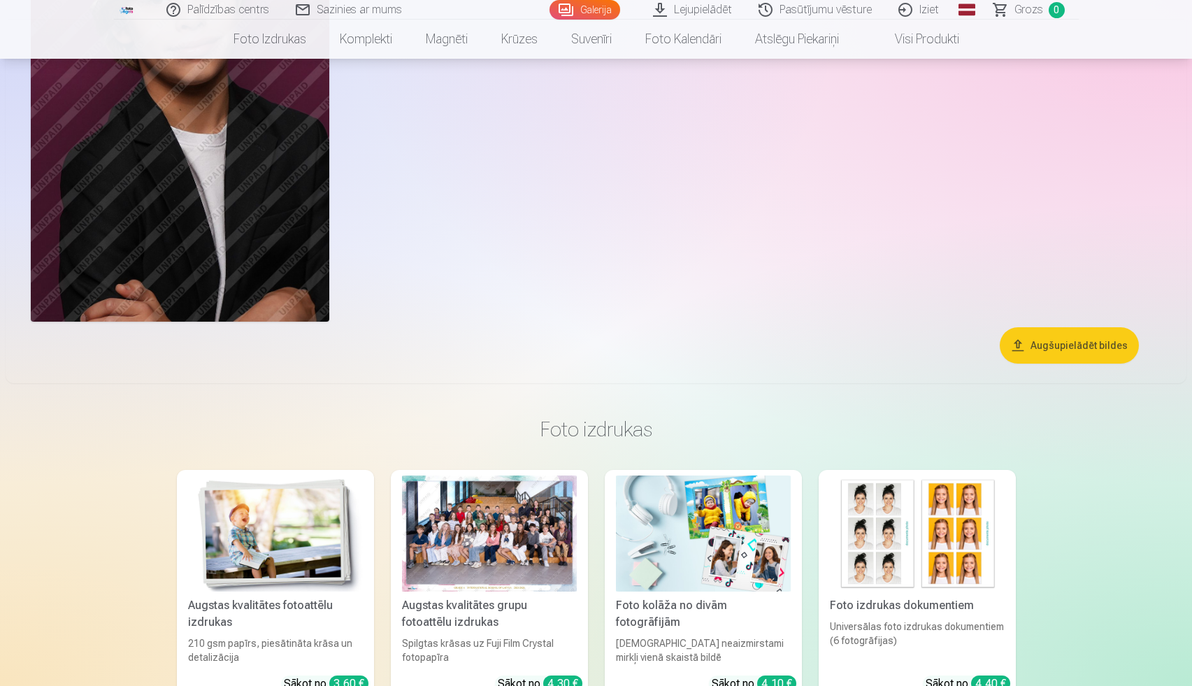
click at [124, 270] on img at bounding box center [180, 98] width 299 height 448
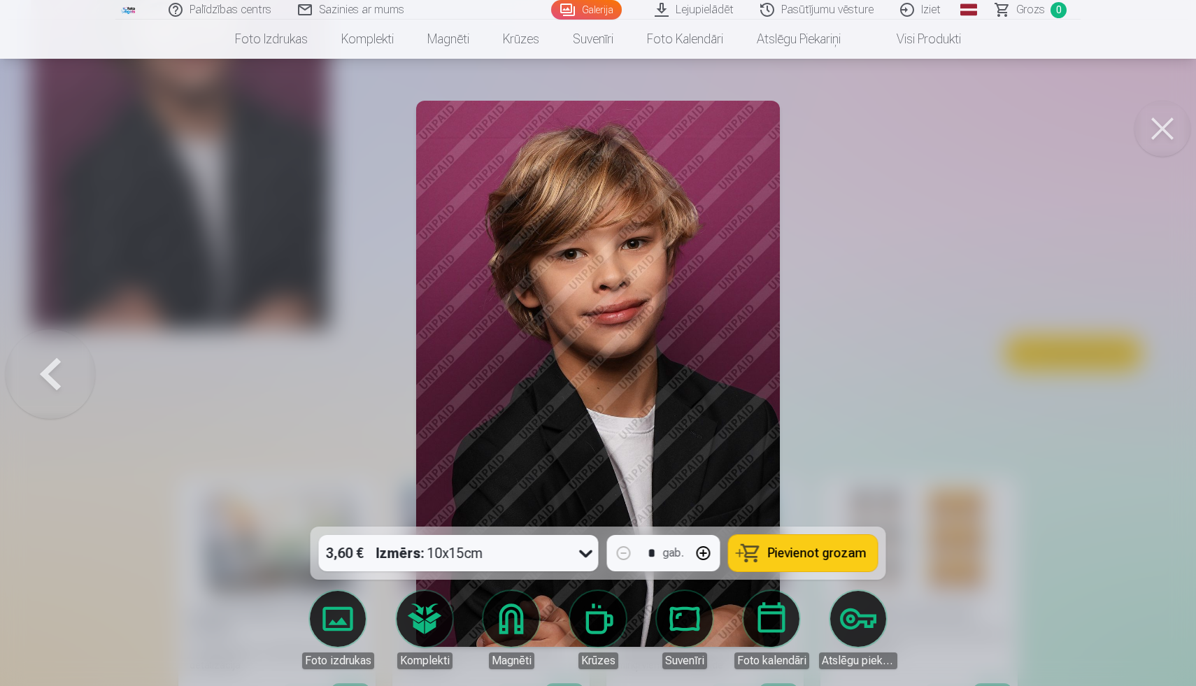
click at [1152, 137] on button at bounding box center [1162, 129] width 56 height 56
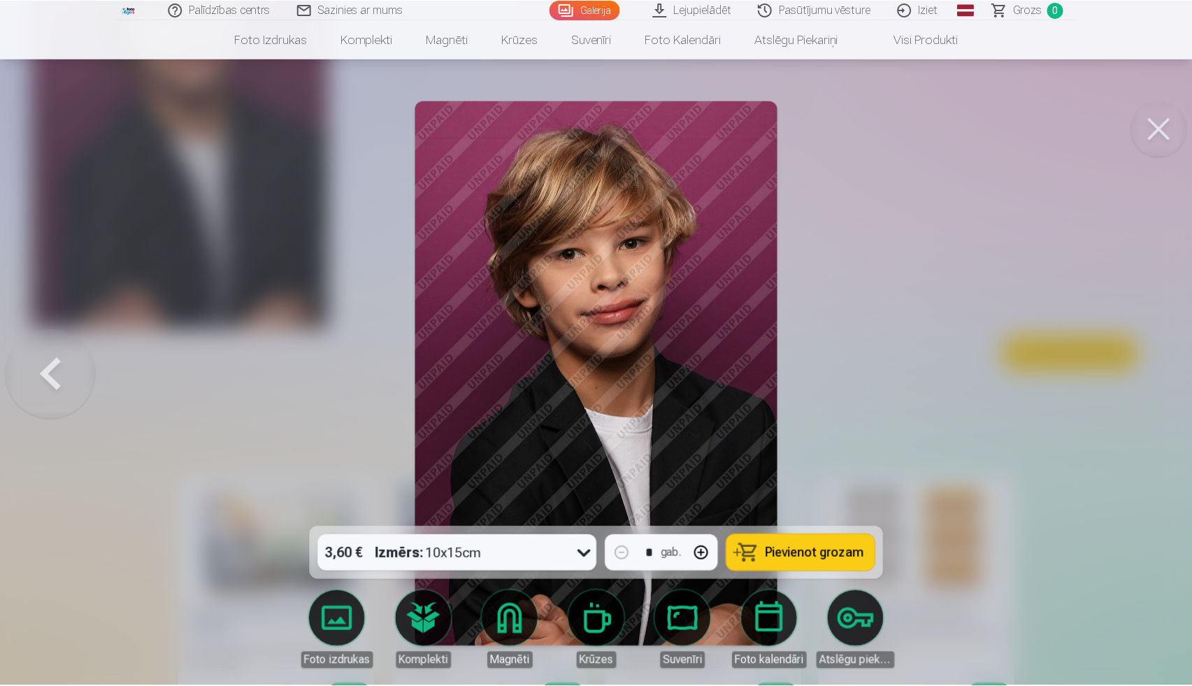
scroll to position [2745, 0]
